Goal: Transaction & Acquisition: Download file/media

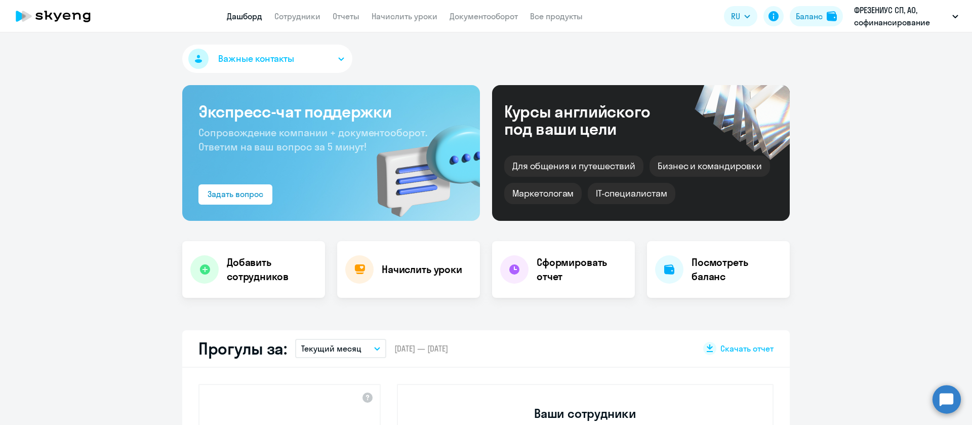
select select "30"
click at [312, 14] on link "Сотрудники" at bounding box center [297, 16] width 46 height 10
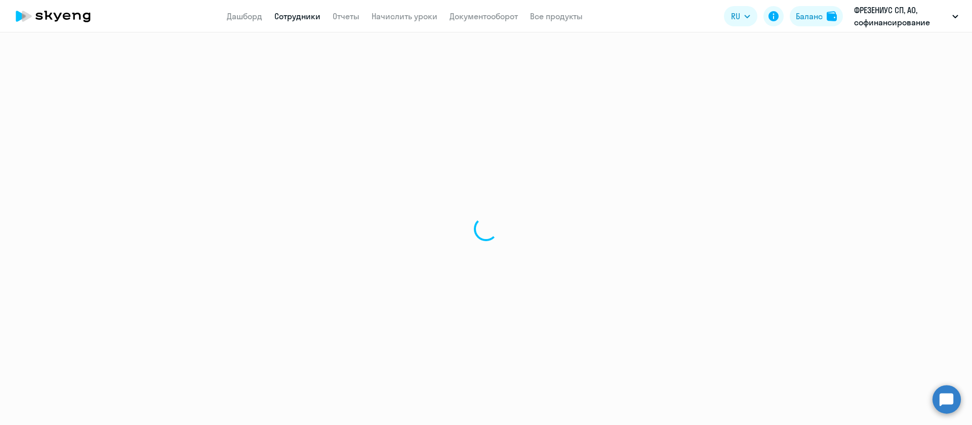
select select "30"
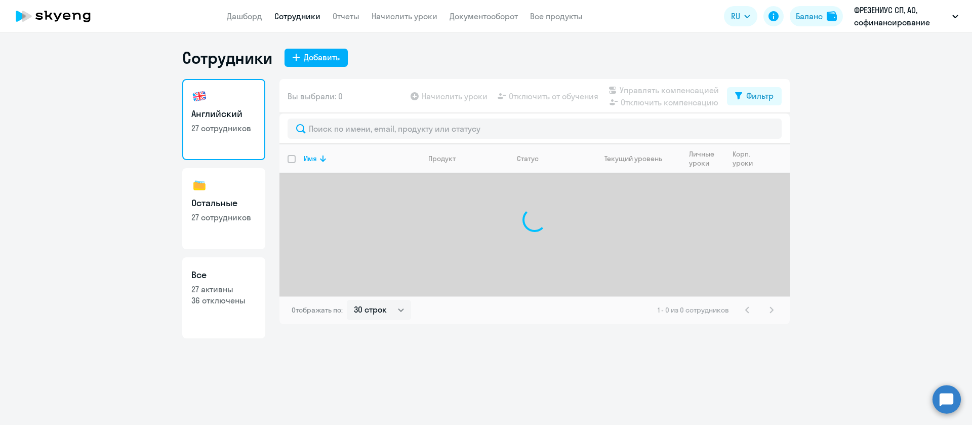
click at [241, 199] on h3 "Остальные" at bounding box center [223, 202] width 65 height 13
select select "30"
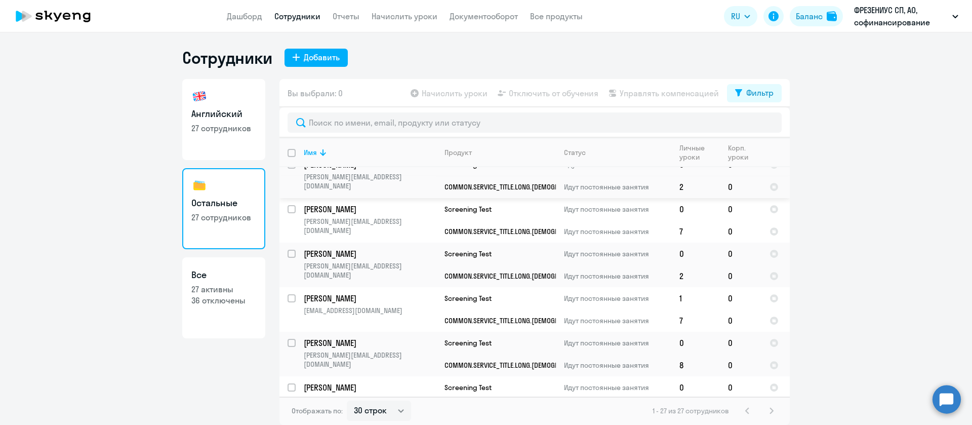
scroll to position [697, 0]
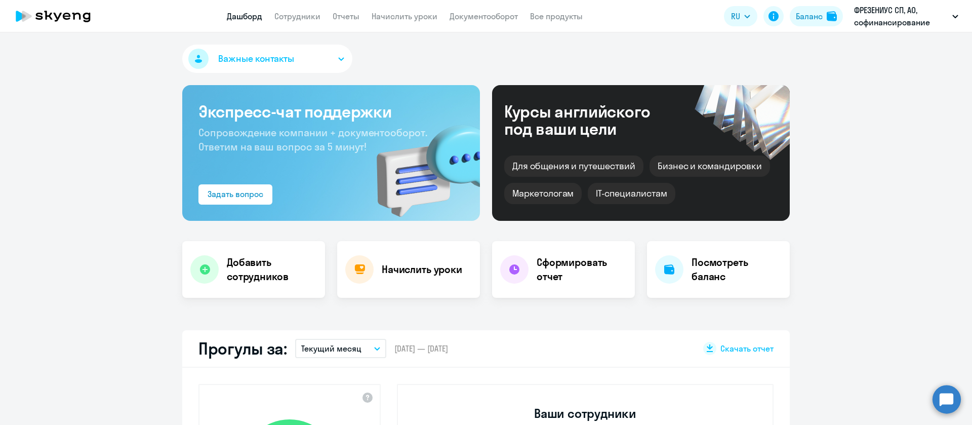
select select "30"
click at [497, 12] on link "Документооборот" at bounding box center [483, 16] width 68 height 10
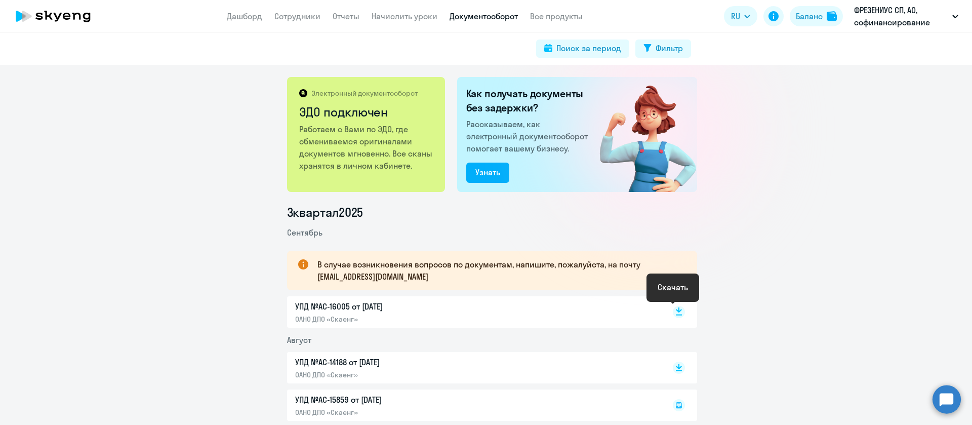
click at [674, 308] on rect at bounding box center [679, 312] width 12 height 12
